Goal: Navigation & Orientation: Find specific page/section

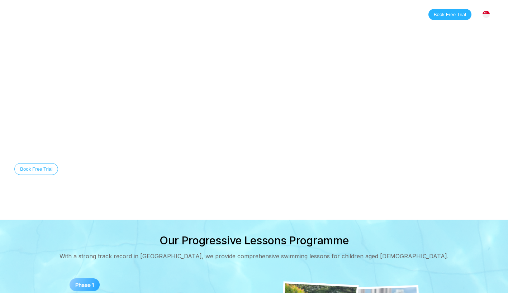
click at [89, 15] on link "Classes" at bounding box center [87, 14] width 35 height 7
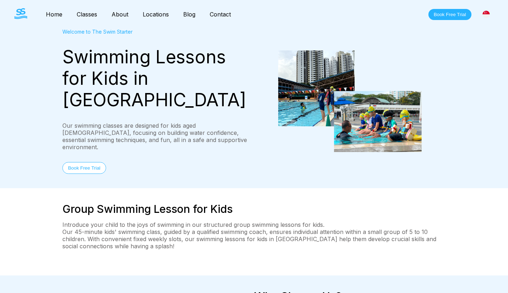
click at [58, 18] on nav "Home Classes About Locations [PERSON_NAME][GEOGRAPHIC_DATA] [GEOGRAPHIC_DATA] […" at bounding box center [138, 14] width 199 height 12
click at [60, 16] on link "Home" at bounding box center [54, 14] width 31 height 7
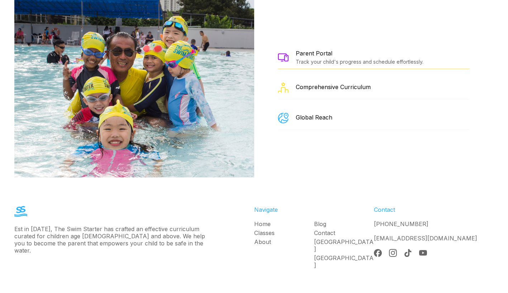
scroll to position [1302, 0]
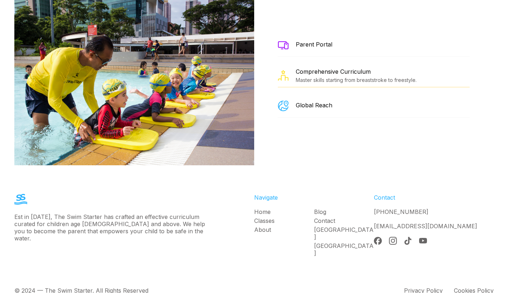
click at [262, 217] on link "Classes" at bounding box center [284, 220] width 60 height 7
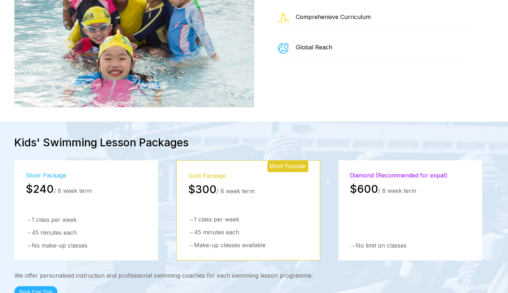
scroll to position [1003, 0]
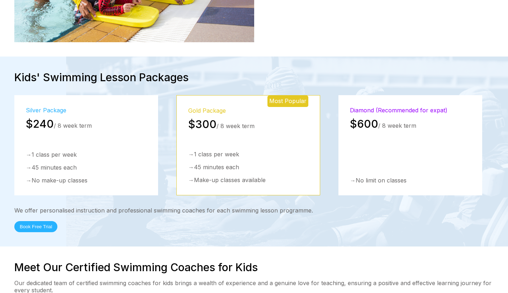
click at [294, 96] on div "Most Popular" at bounding box center [287, 101] width 41 height 11
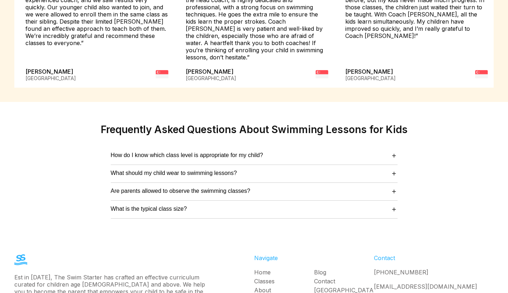
scroll to position [1798, 0]
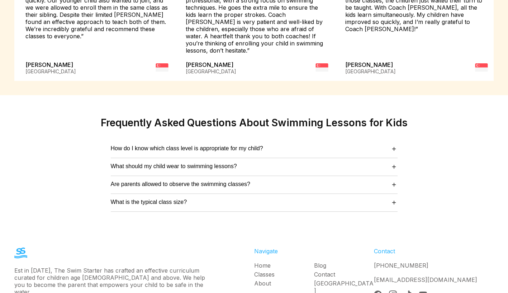
click at [265, 280] on link "About" at bounding box center [284, 283] width 60 height 7
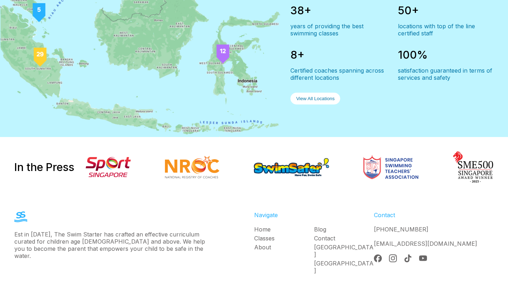
scroll to position [697, 0]
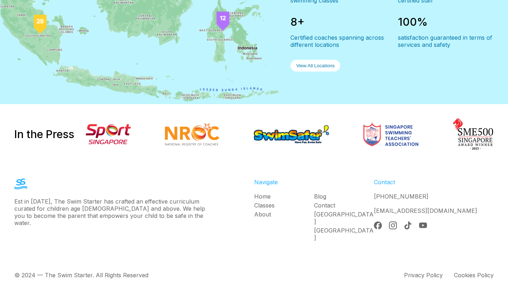
click at [314, 200] on link "Blog" at bounding box center [344, 196] width 60 height 7
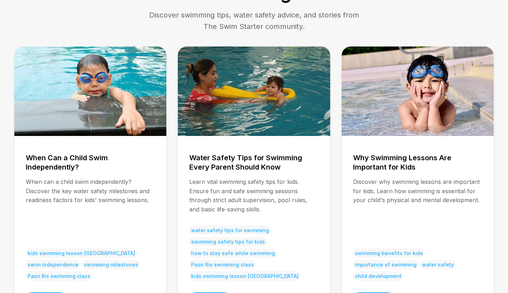
scroll to position [449, 0]
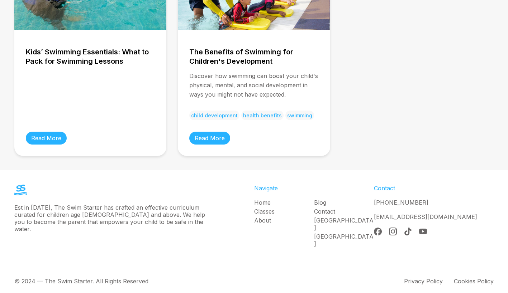
click at [263, 200] on link "Home" at bounding box center [284, 202] width 60 height 7
